Goal: Register for event/course

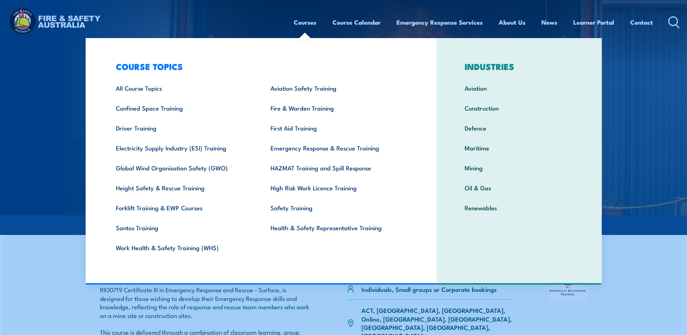
click at [310, 23] on link "Courses" at bounding box center [305, 22] width 23 height 19
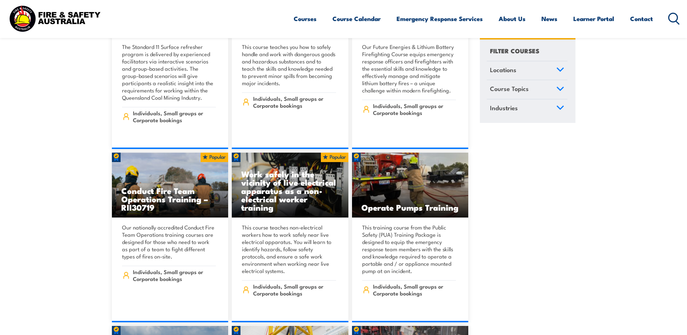
scroll to position [1086, 0]
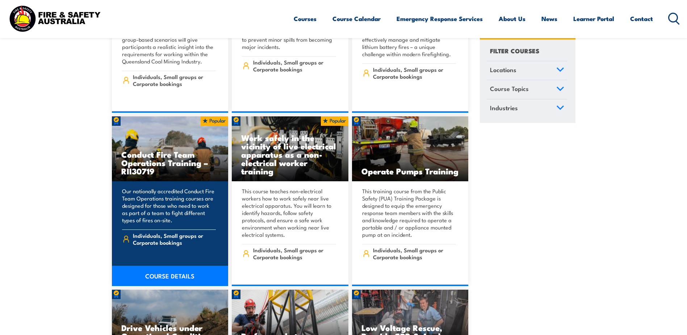
click at [165, 265] on link "COURSE DETAILS" at bounding box center [170, 275] width 117 height 20
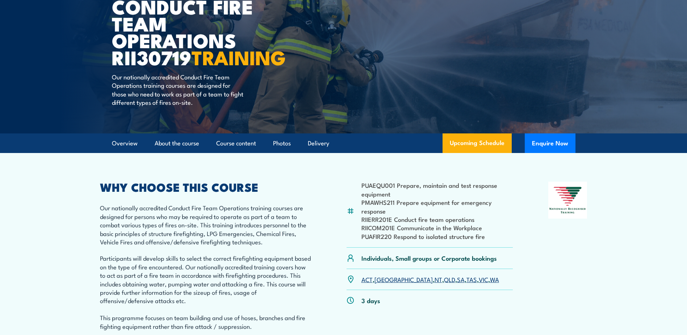
scroll to position [145, 0]
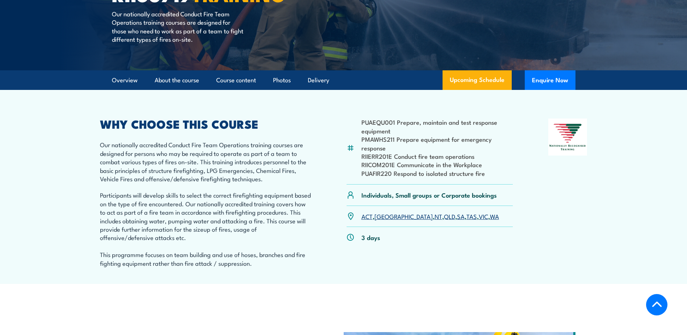
click at [444, 220] on link "QLD" at bounding box center [449, 215] width 11 height 9
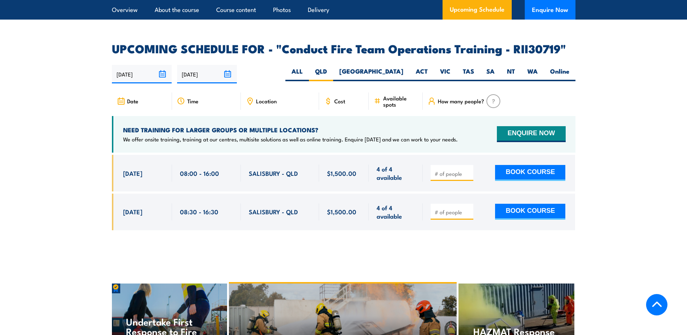
scroll to position [1203, 0]
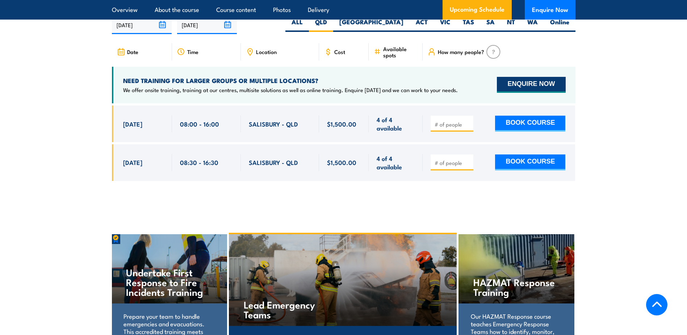
click at [529, 89] on button "ENQUIRE NOW" at bounding box center [531, 85] width 68 height 16
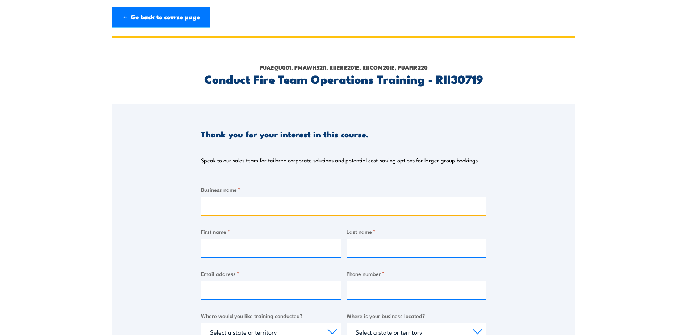
click at [276, 203] on input "Business name *" at bounding box center [343, 205] width 285 height 18
type input "Pembroke Resources"
type input "Kerryn"
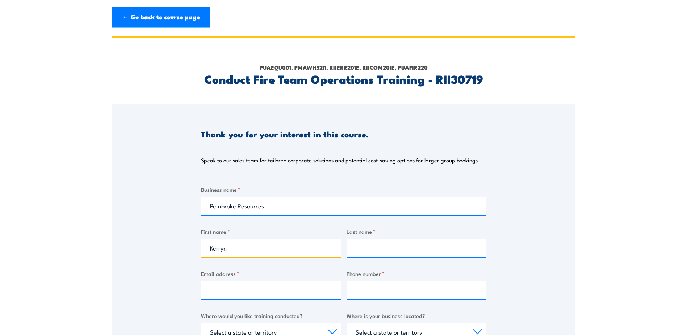
type input "[PERSON_NAME]"
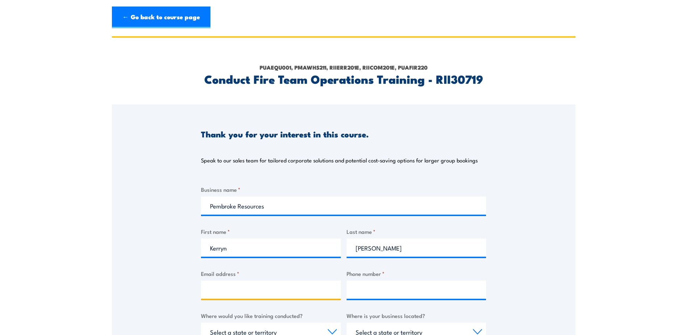
type input "[EMAIL_ADDRESS][PERSON_NAME][DOMAIN_NAME]"
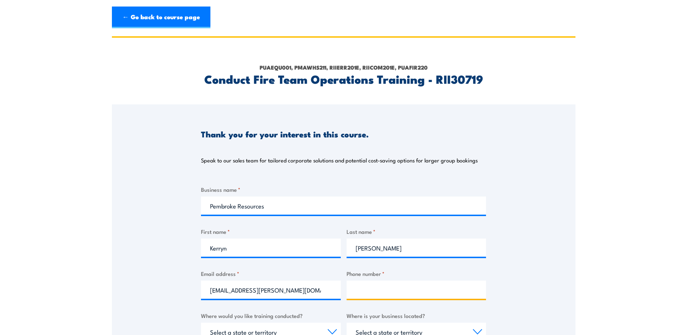
type input "0437022597"
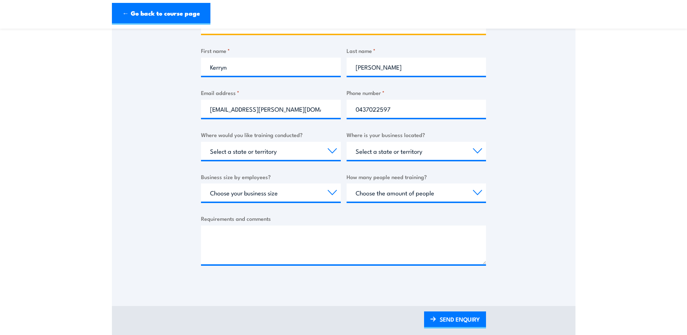
scroll to position [181, 0]
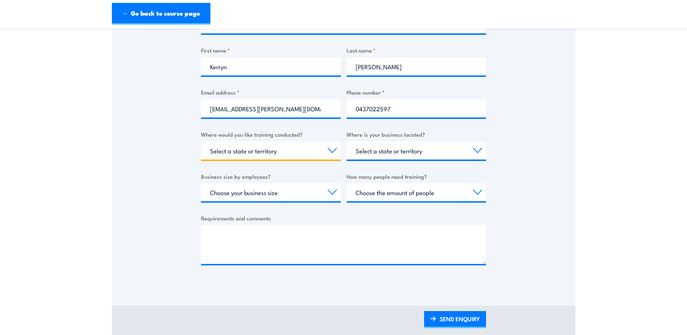
click at [315, 153] on select "Select a state or territory Nationally - multiple locations [GEOGRAPHIC_DATA] […" at bounding box center [271, 150] width 140 height 18
select select "QLD"
click at [201, 141] on select "Select a state or territory Nationally - multiple locations [GEOGRAPHIC_DATA] […" at bounding box center [271, 150] width 140 height 18
click at [421, 152] on select "Select a state or territory [GEOGRAPHIC_DATA] [GEOGRAPHIC_DATA] [GEOGRAPHIC_DAT…" at bounding box center [417, 150] width 140 height 18
select select "QLD"
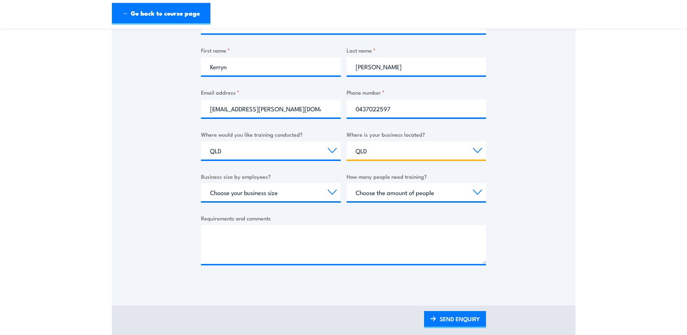
click at [347, 141] on select "Select a state or territory [GEOGRAPHIC_DATA] [GEOGRAPHIC_DATA] [GEOGRAPHIC_DAT…" at bounding box center [417, 150] width 140 height 18
click at [287, 197] on select "Choose your business size 1 to 19 20 to 199 200+" at bounding box center [271, 192] width 140 height 18
select select "20 to 199"
click at [201, 183] on select "Choose your business size 1 to 19 20 to 199 200+" at bounding box center [271, 192] width 140 height 18
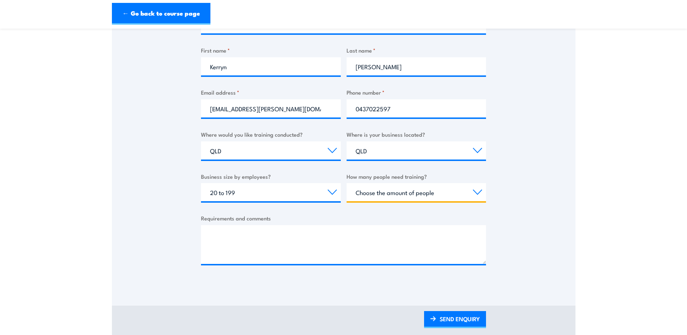
click at [402, 192] on select "Choose the amount of people 1 to 4 5 to 19 20+" at bounding box center [417, 192] width 140 height 18
select select "5 to 19"
click at [347, 183] on select "Choose the amount of people 1 to 4 5 to 19 20+" at bounding box center [417, 192] width 140 height 18
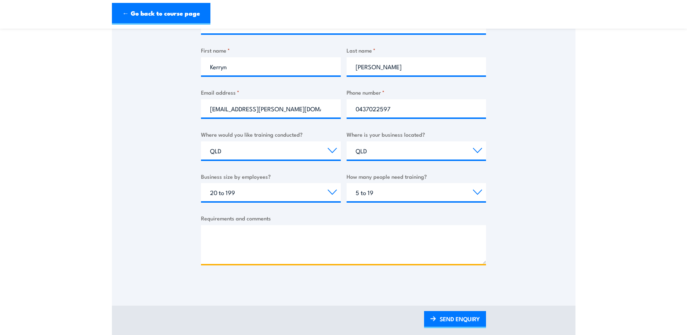
click at [351, 235] on textarea "Requirements and comments" at bounding box center [343, 244] width 285 height 39
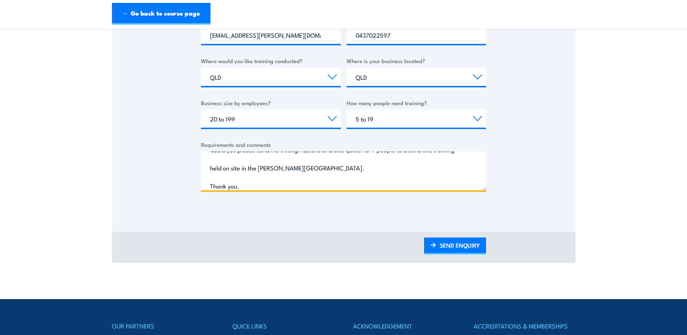
scroll to position [255, 0]
type textarea "Could you please send me through details and also quote for 7 people to attend …"
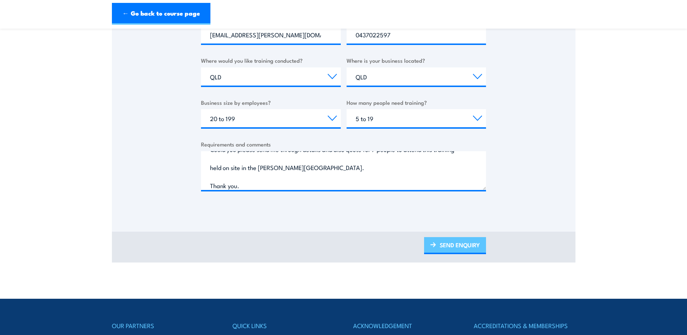
click at [459, 243] on link "SEND ENQUIRY" at bounding box center [455, 245] width 62 height 17
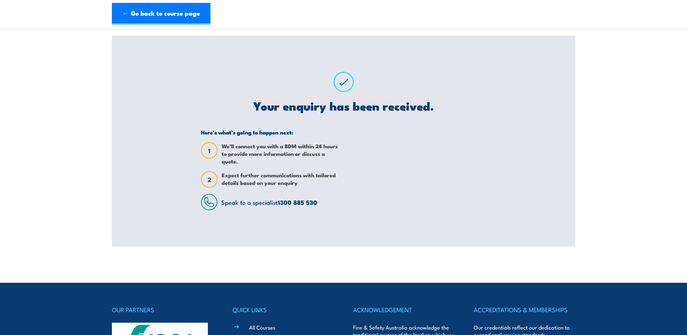
scroll to position [0, 0]
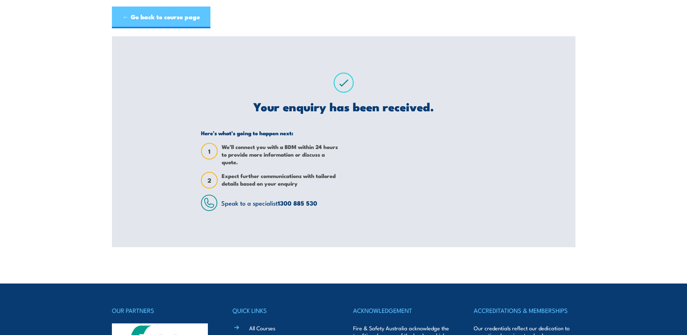
click at [150, 16] on link "← Go back to course page" at bounding box center [161, 18] width 98 height 22
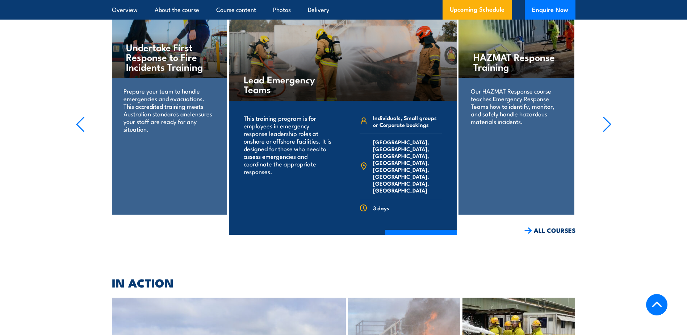
scroll to position [1492, 0]
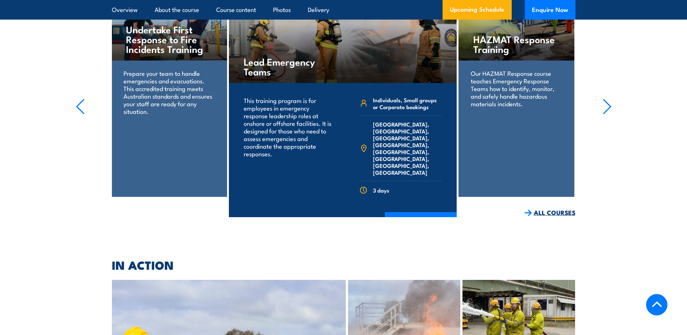
click at [536, 209] on link "ALL COURSES" at bounding box center [549, 212] width 51 height 8
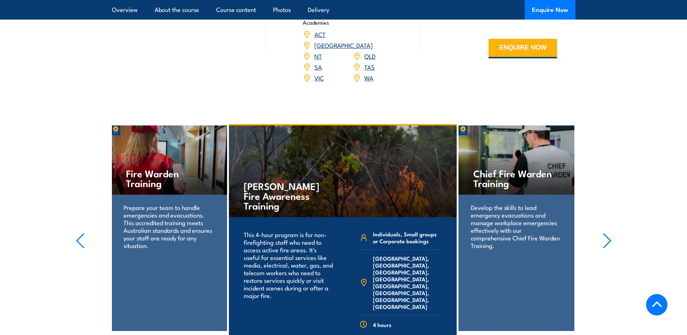
scroll to position [1014, 0]
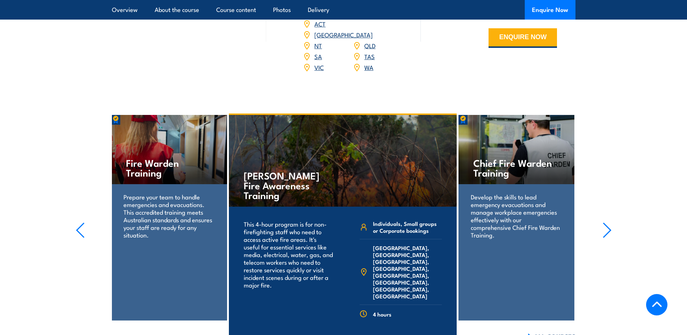
click at [611, 222] on icon "button" at bounding box center [607, 230] width 9 height 16
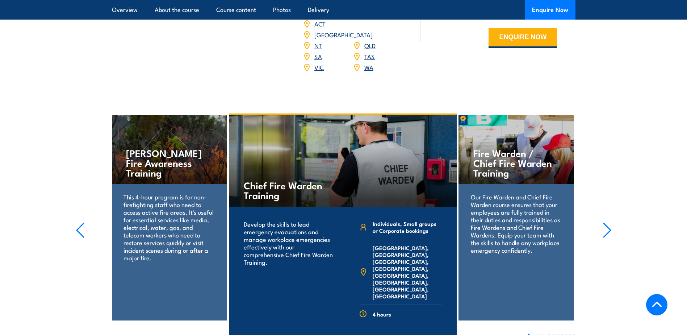
click at [611, 222] on icon "button" at bounding box center [607, 230] width 9 height 16
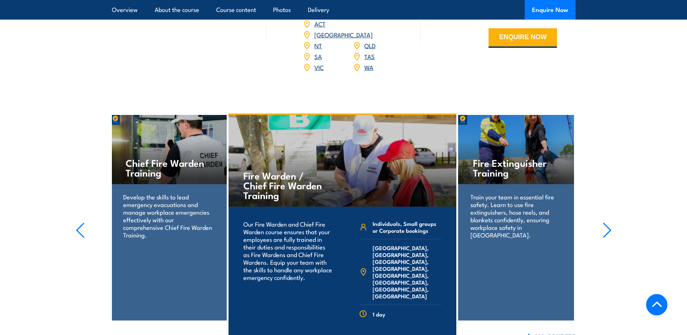
click at [611, 222] on icon "button" at bounding box center [607, 230] width 9 height 16
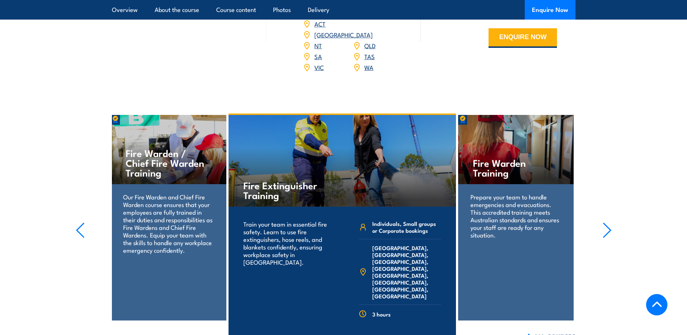
click at [611, 222] on icon "button" at bounding box center [607, 230] width 9 height 16
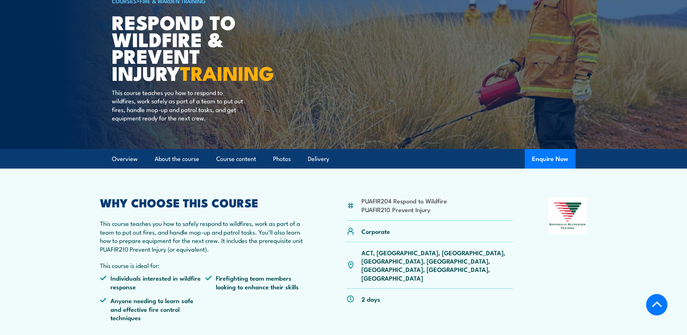
scroll to position [0, 0]
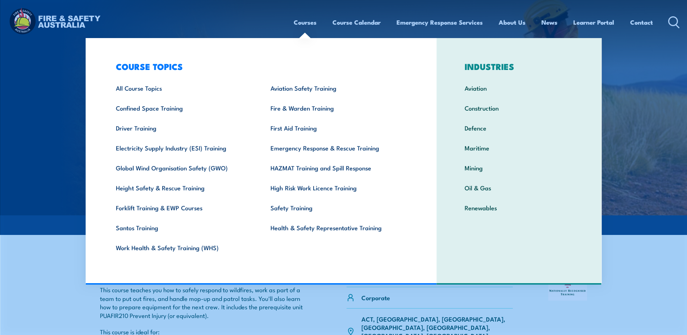
click at [300, 20] on link "Courses" at bounding box center [305, 22] width 23 height 19
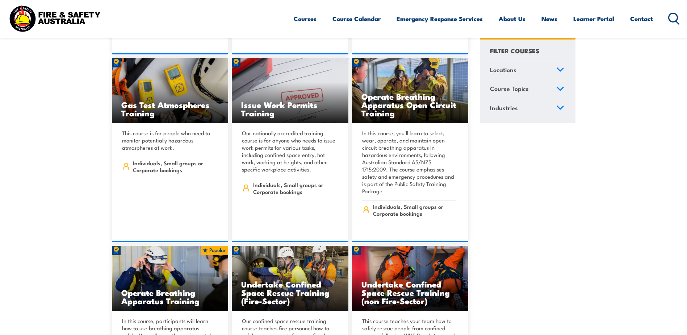
scroll to position [6880, 0]
